Goal: Find specific page/section: Locate a particular part of the current website

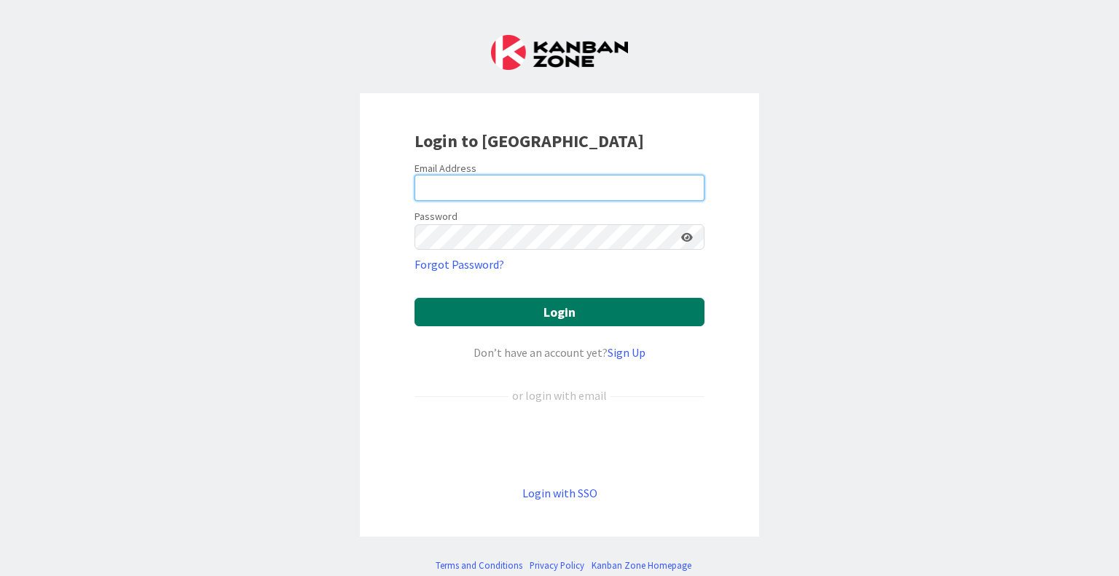
type input "[EMAIL_ADDRESS][DOMAIN_NAME]"
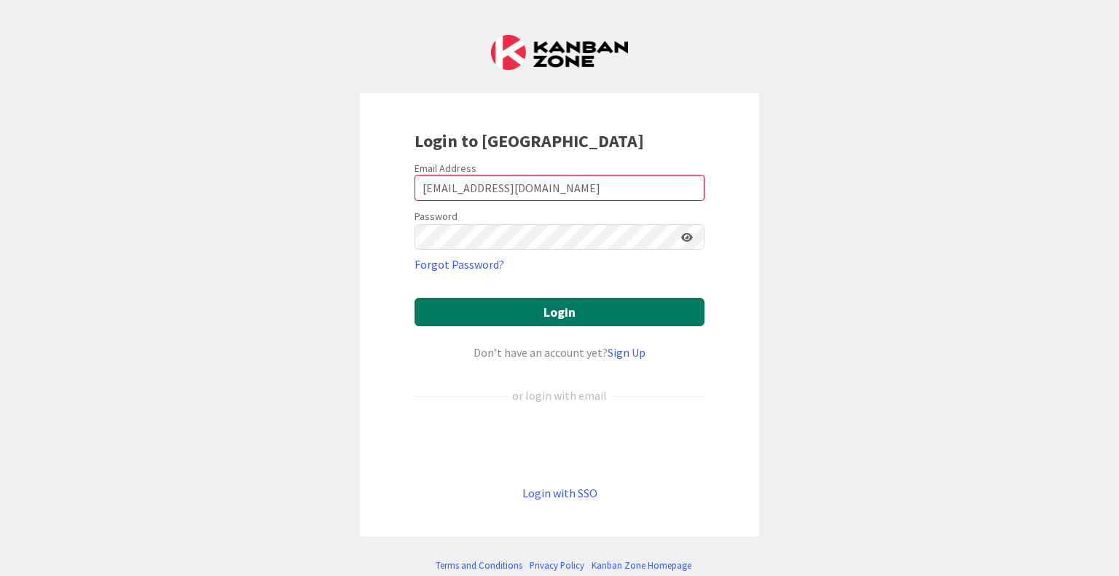
click at [517, 305] on button "Login" at bounding box center [560, 312] width 290 height 28
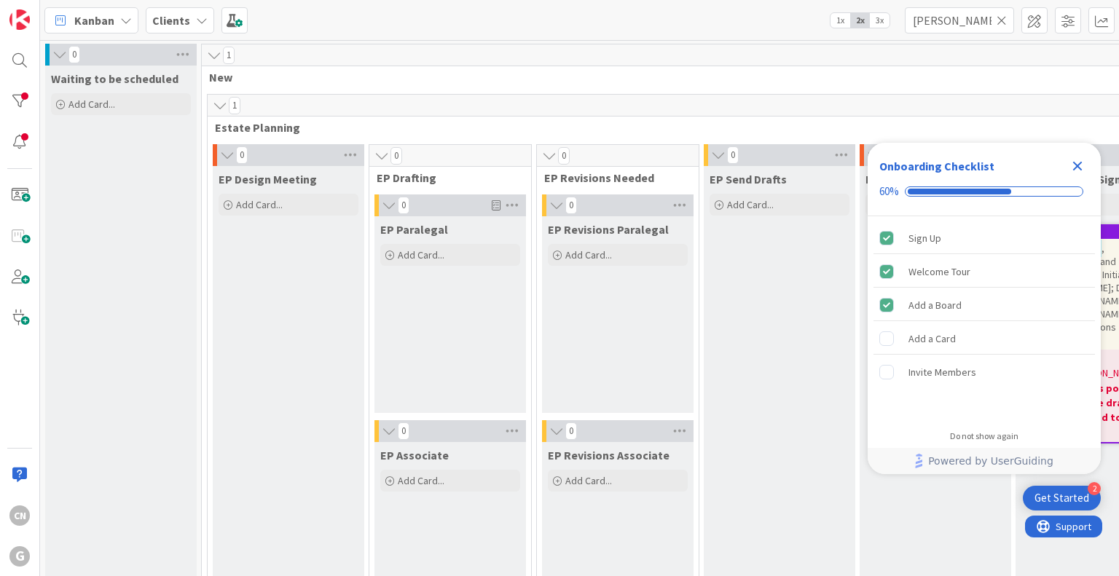
click at [1074, 169] on icon "Close Checklist" at bounding box center [1077, 166] width 9 height 9
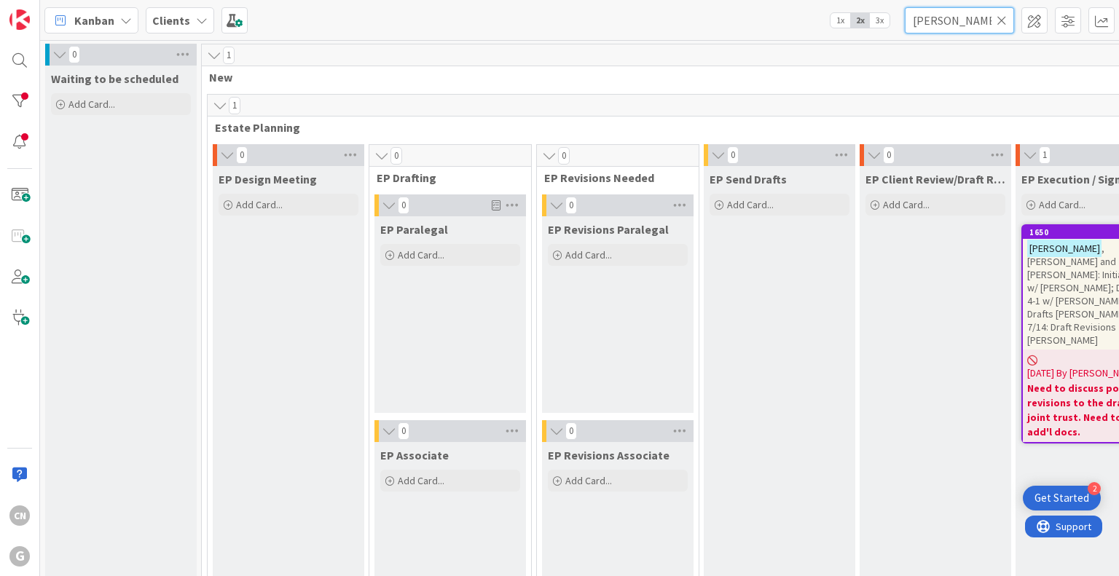
drag, startPoint x: 957, startPoint y: 28, endPoint x: 858, endPoint y: 33, distance: 99.2
click at [858, 32] on div "Kanban Clients 1x 2x 3x marcos" at bounding box center [579, 20] width 1079 height 40
type input "[PERSON_NAME]"
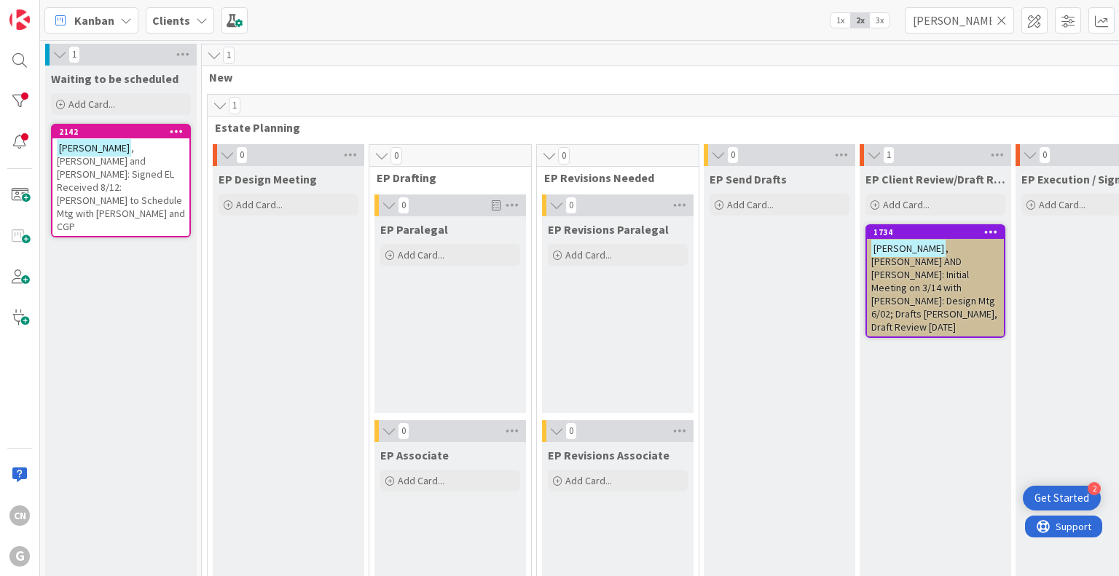
click at [117, 180] on span ", [PERSON_NAME] and [PERSON_NAME]: Signed EL Received 8/12: [PERSON_NAME] to Sc…" at bounding box center [121, 187] width 128 height 92
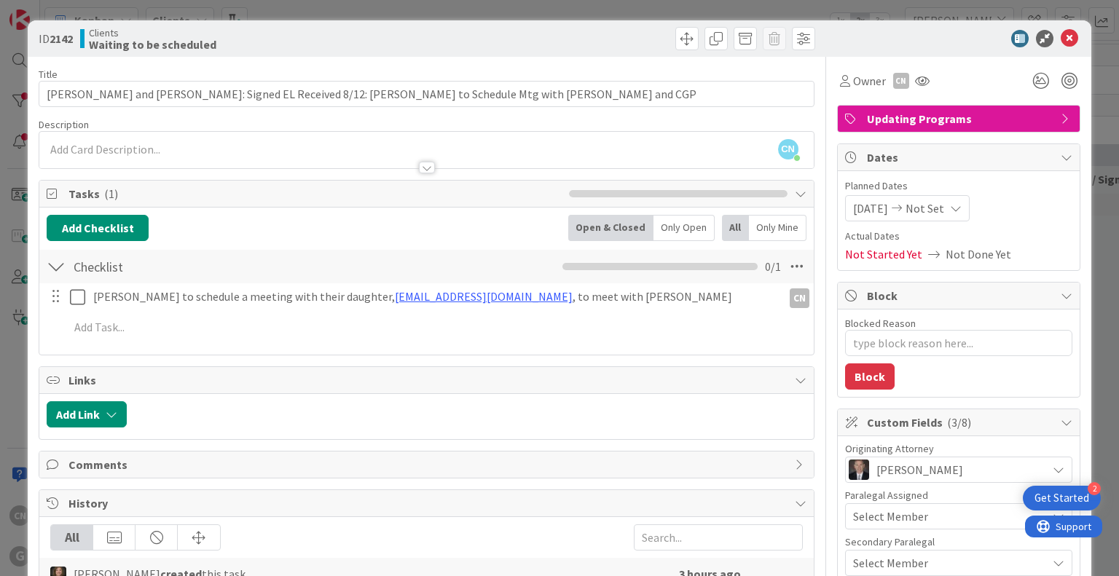
type textarea "x"
